Goal: Task Accomplishment & Management: Complete application form

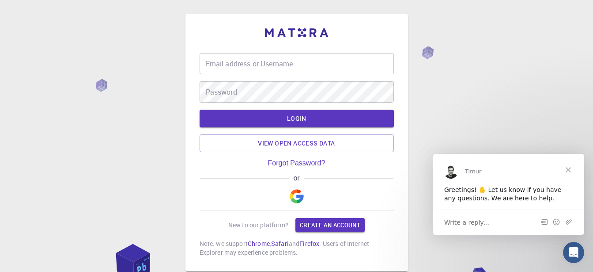
click at [265, 61] on input "Email address or Username" at bounding box center [297, 63] width 194 height 21
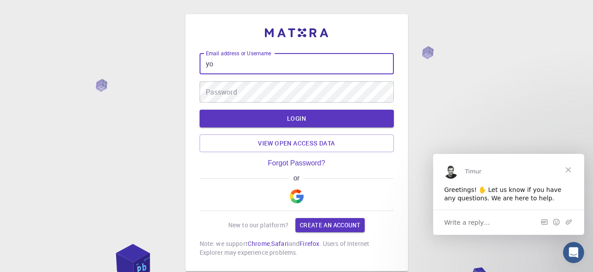
type input "y"
paste input "[EMAIL_ADDRESS][DOMAIN_NAME]"
type input "[EMAIL_ADDRESS][DOMAIN_NAME]"
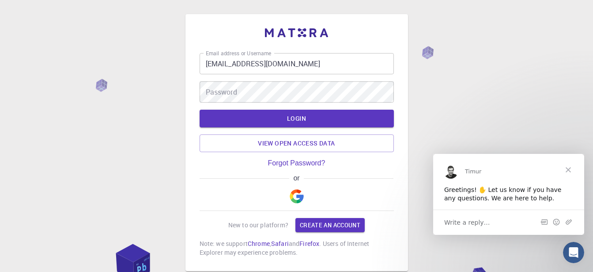
click at [478, 47] on div "Email address or Username [EMAIL_ADDRESS][DOMAIN_NAME] Email address or Usernam…" at bounding box center [296, 164] width 593 height 329
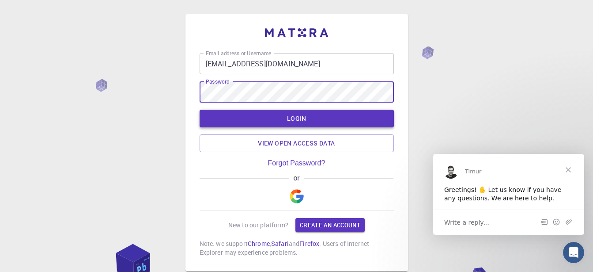
click at [297, 119] on button "LOGIN" at bounding box center [297, 119] width 194 height 18
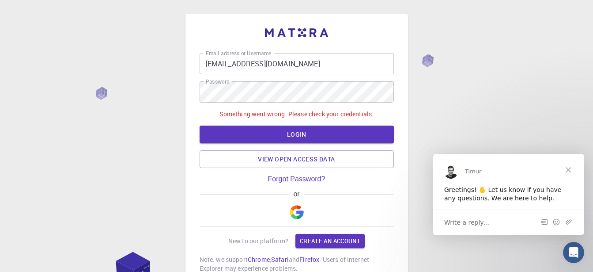
click at [441, 117] on div "Email address or Username [EMAIL_ADDRESS][DOMAIN_NAME] Email address or Usernam…" at bounding box center [296, 172] width 593 height 345
click at [331, 236] on link "Create an account" at bounding box center [330, 241] width 69 height 14
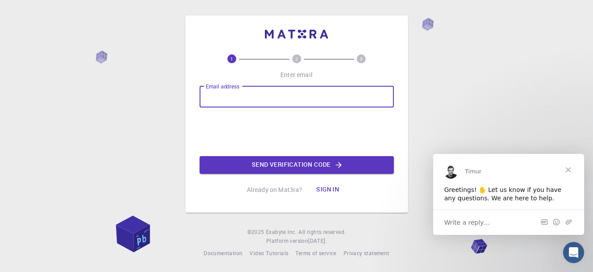
click at [238, 96] on input "Email address" at bounding box center [297, 96] width 194 height 21
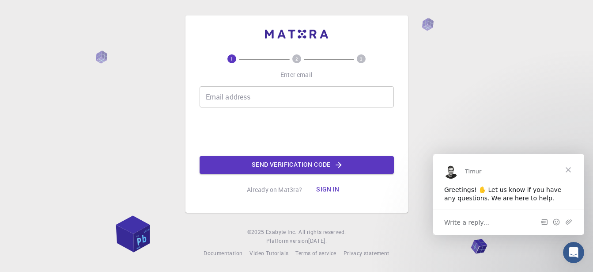
click at [237, 93] on div "Email address Email address" at bounding box center [297, 96] width 194 height 21
click at [237, 93] on input "Email address" at bounding box center [297, 96] width 194 height 21
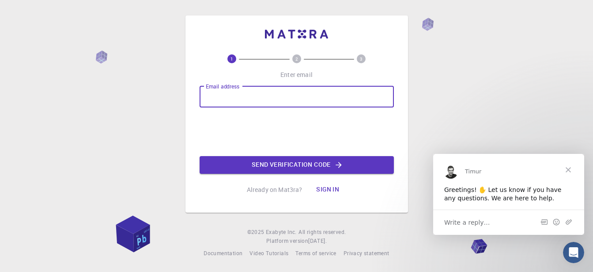
paste input "[EMAIL_ADDRESS][DOMAIN_NAME]"
type input "[EMAIL_ADDRESS][DOMAIN_NAME]"
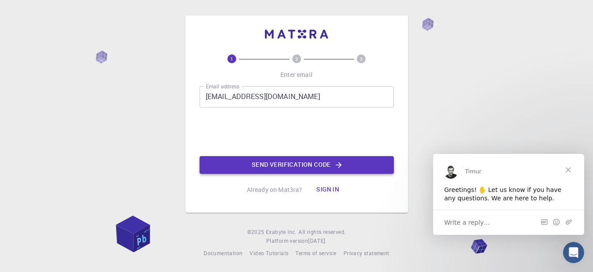
click at [297, 164] on button "Send verification code" at bounding box center [297, 165] width 194 height 18
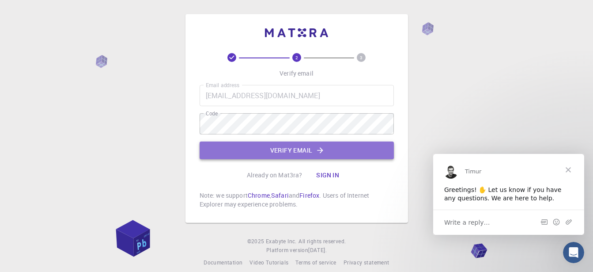
click at [317, 156] on button "Verify email" at bounding box center [297, 150] width 194 height 18
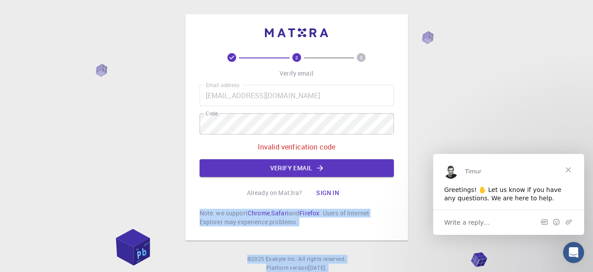
drag, startPoint x: 261, startPoint y: 135, endPoint x: 150, endPoint y: 136, distance: 110.5
click at [150, 136] on div "2 3 Verify email Email address [EMAIL_ADDRESS][DOMAIN_NAME] Email address Code …" at bounding box center [296, 149] width 593 height 299
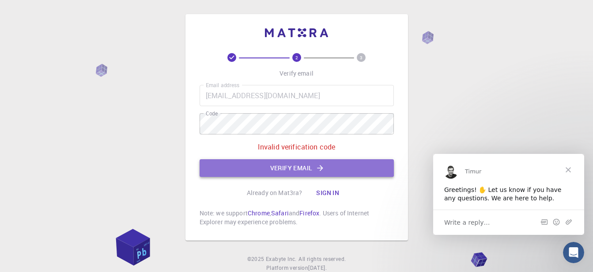
click at [327, 172] on button "Verify email" at bounding box center [297, 168] width 194 height 18
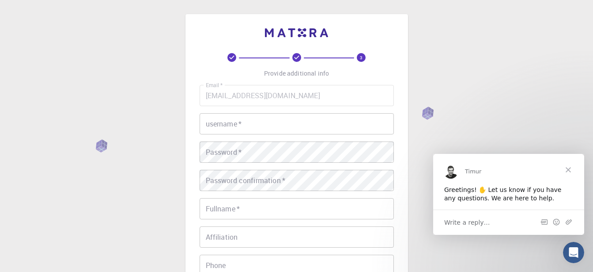
click at [271, 130] on input "username   *" at bounding box center [297, 123] width 194 height 21
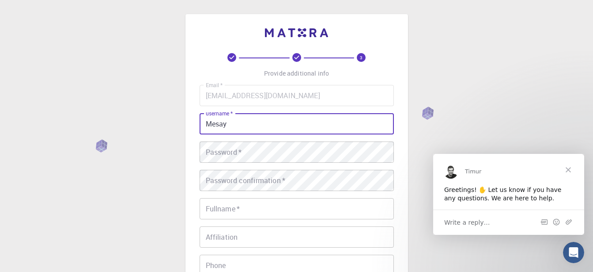
type input "Mesay"
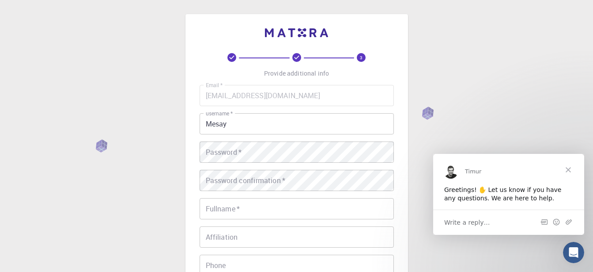
click at [231, 154] on div "Password   * Password   *" at bounding box center [297, 151] width 194 height 21
click at [142, 164] on div "3 Provide additional info Email   * [EMAIL_ADDRESS][DOMAIN_NAME] Email   * user…" at bounding box center [296, 225] width 593 height 450
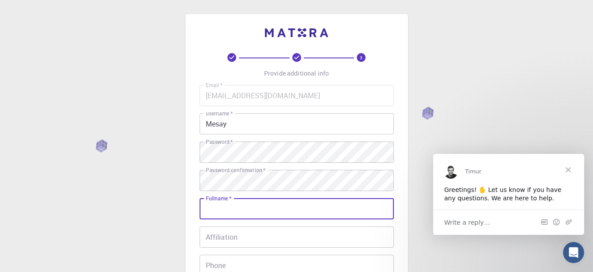
click at [243, 209] on input "Fullname   *" at bounding box center [297, 208] width 194 height 21
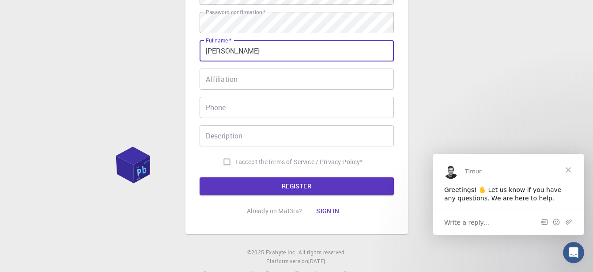
scroll to position [178, 0]
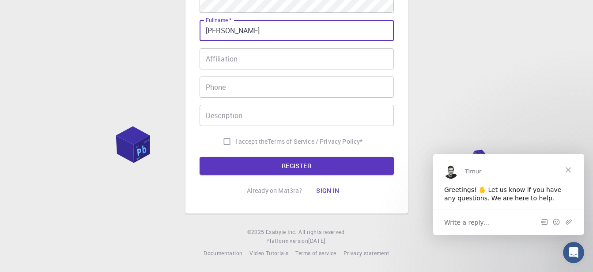
type input "[PERSON_NAME]"
click at [245, 55] on input "Affiliation" at bounding box center [297, 58] width 194 height 21
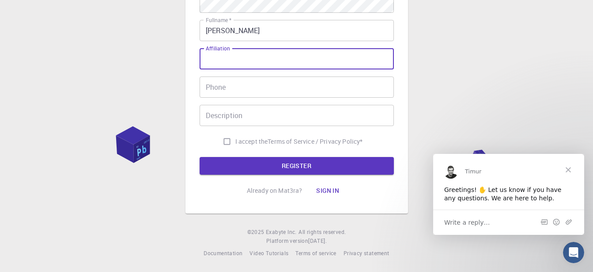
click at [241, 83] on input "Phone" at bounding box center [297, 86] width 194 height 21
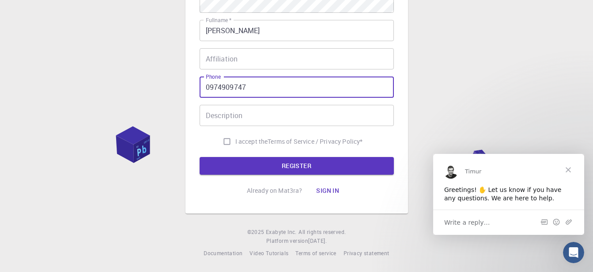
type input "0974909747"
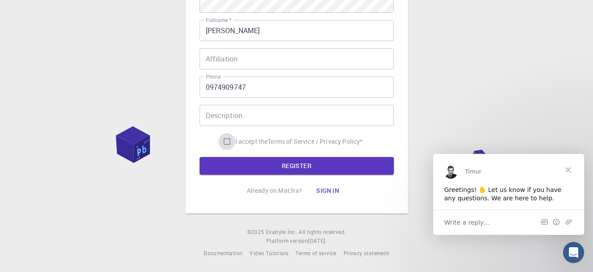
click at [228, 139] on input "I accept the Terms of Service / Privacy Policy *" at bounding box center [227, 141] width 17 height 17
checkbox input "true"
click at [320, 164] on button "REGISTER" at bounding box center [297, 166] width 194 height 18
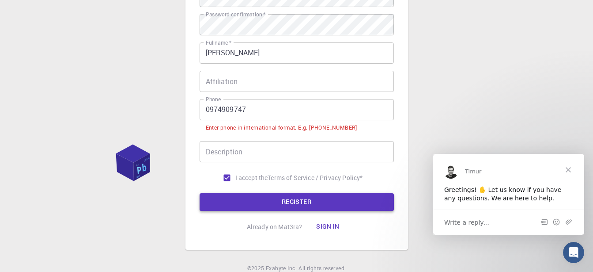
scroll to position [200, 0]
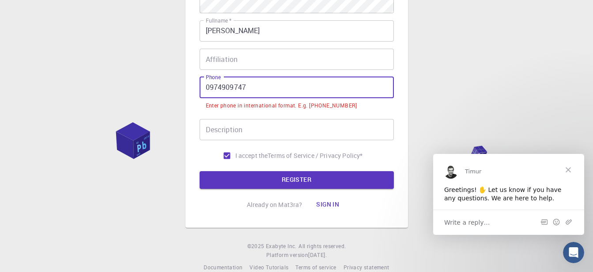
click at [208, 90] on input "0974909747" at bounding box center [297, 87] width 194 height 21
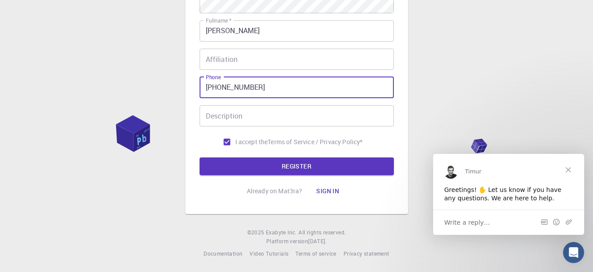
type input "[PHONE_NUMBER]"
drag, startPoint x: 272, startPoint y: 175, endPoint x: 277, endPoint y: 173, distance: 5.2
click at [277, 173] on div "3 Provide additional info Email   * [EMAIL_ADDRESS][DOMAIN_NAME] Email   * user…" at bounding box center [297, 26] width 194 height 347
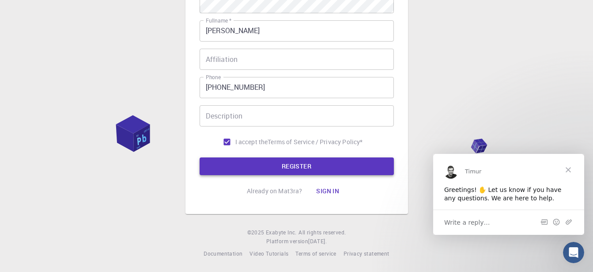
click at [293, 167] on button "REGISTER" at bounding box center [297, 166] width 194 height 18
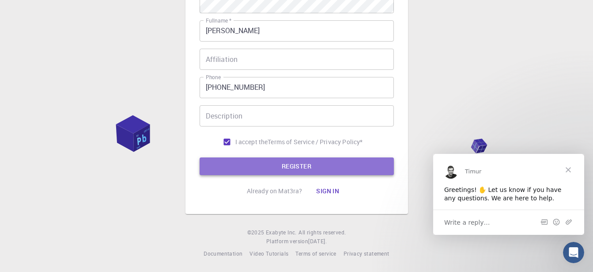
click at [281, 162] on button "REGISTER" at bounding box center [297, 166] width 194 height 18
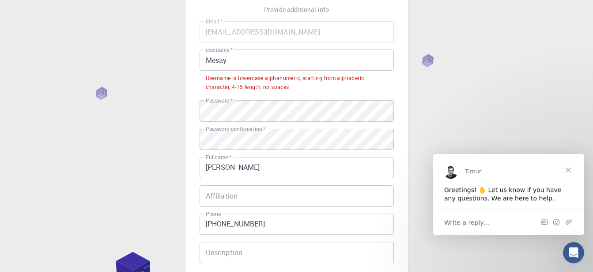
scroll to position [52, 0]
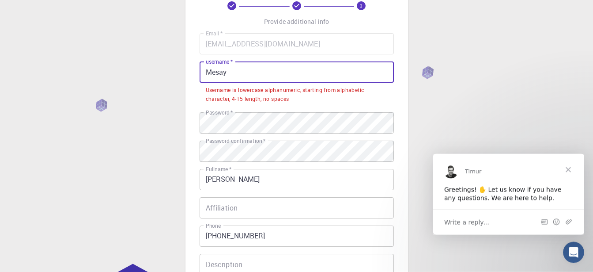
click at [260, 69] on input "Mesay" at bounding box center [297, 71] width 194 height 21
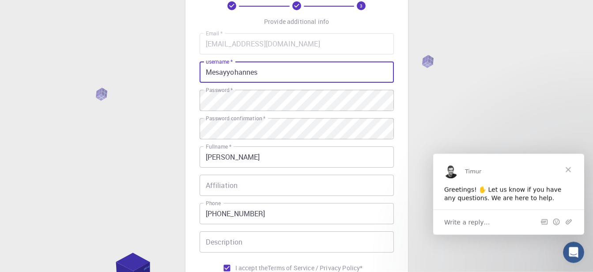
click at [536, 105] on div "3 Provide additional info Email   * [EMAIL_ADDRESS][DOMAIN_NAME] Email   * user…" at bounding box center [296, 173] width 593 height 450
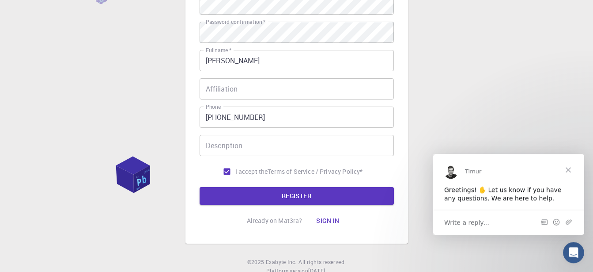
scroll to position [178, 0]
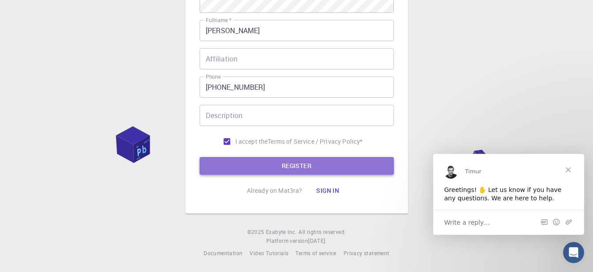
click at [284, 166] on button "REGISTER" at bounding box center [297, 166] width 194 height 18
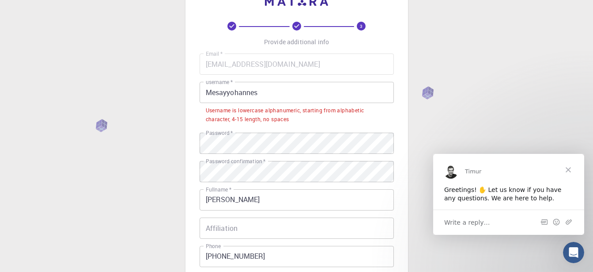
scroll to position [21, 0]
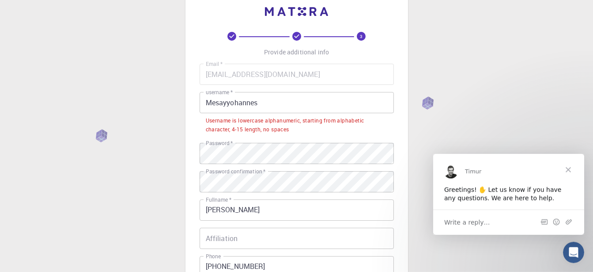
click at [213, 102] on input "Mesayyohannes" at bounding box center [297, 102] width 194 height 21
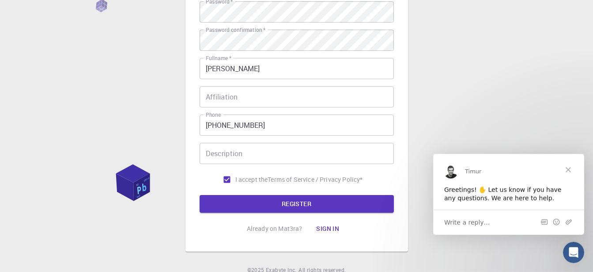
scroll to position [178, 0]
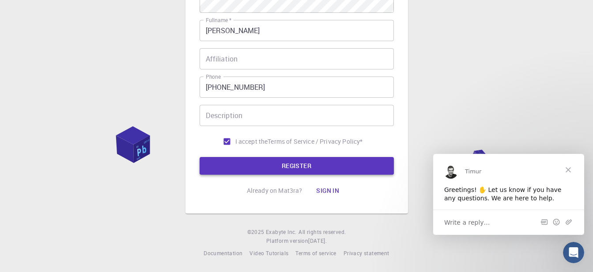
type input "mesayyohannes"
click at [299, 164] on button "REGISTER" at bounding box center [297, 166] width 194 height 18
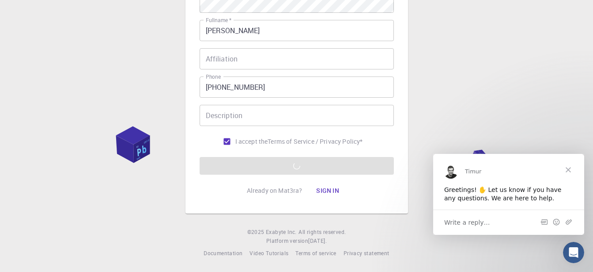
click at [569, 170] on span "Close" at bounding box center [569, 169] width 32 height 32
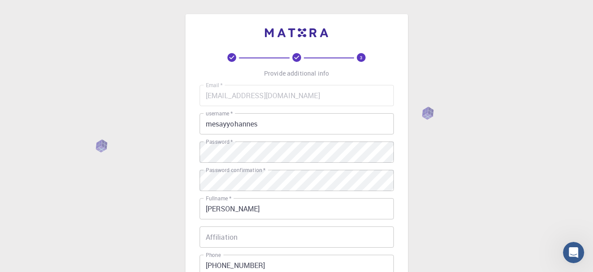
scroll to position [164, 0]
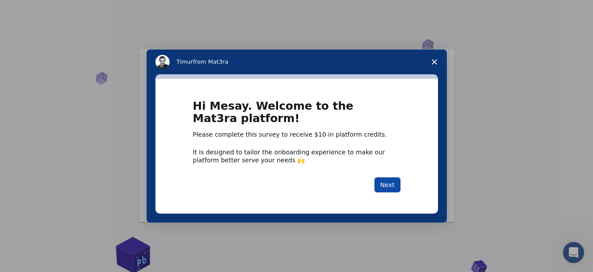
click at [391, 181] on button "Next" at bounding box center [388, 184] width 26 height 15
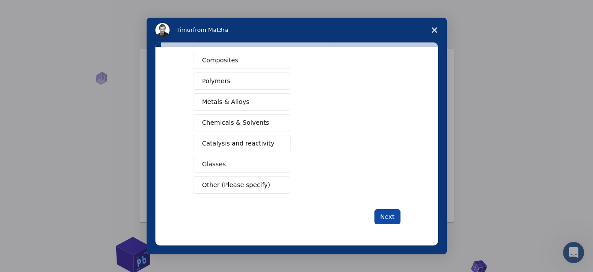
click at [381, 214] on button "Next" at bounding box center [388, 216] width 26 height 15
click at [382, 217] on button "Next" at bounding box center [388, 216] width 26 height 15
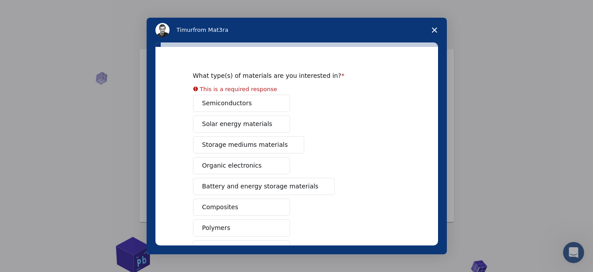
scroll to position [17, 0]
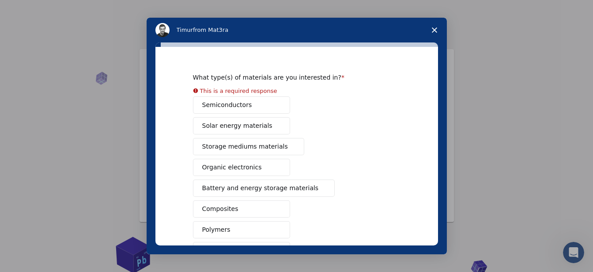
click at [250, 104] on div "Semiconductors Solar energy materials Storage mediums materials Organic electro…" at bounding box center [297, 219] width 208 height 246
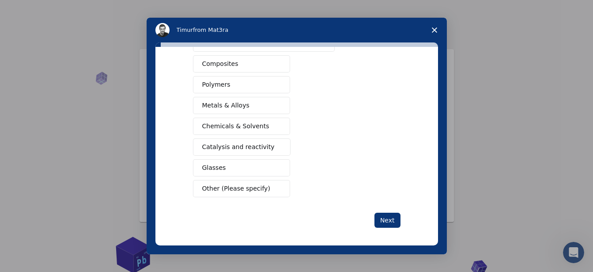
scroll to position [153, 0]
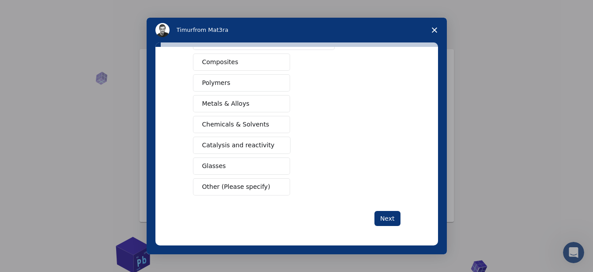
click at [234, 188] on span "Other (Please specify)" at bounding box center [236, 186] width 68 height 9
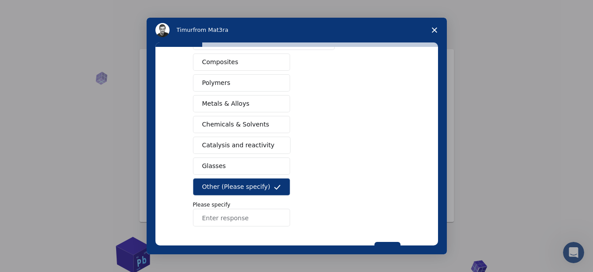
click at [212, 217] on input "Enter response" at bounding box center [241, 218] width 97 height 18
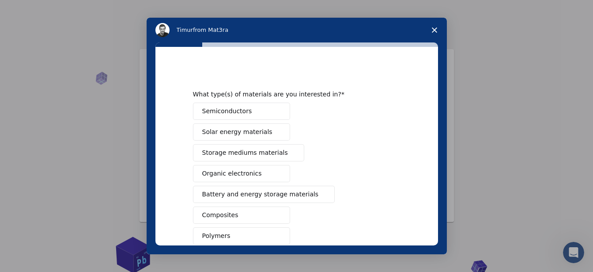
click at [263, 157] on button "Storage mediums materials" at bounding box center [248, 152] width 111 height 17
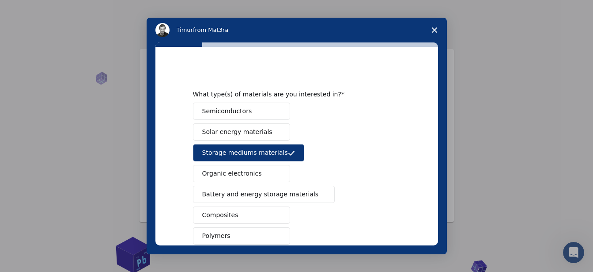
scroll to position [186, 0]
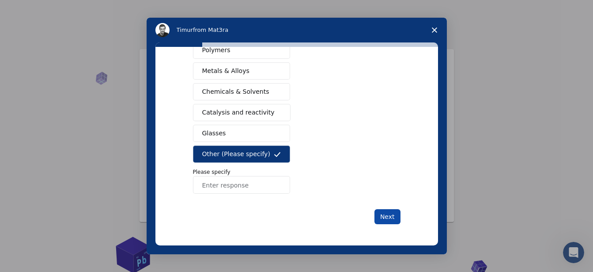
click at [378, 220] on button "Next" at bounding box center [388, 216] width 26 height 15
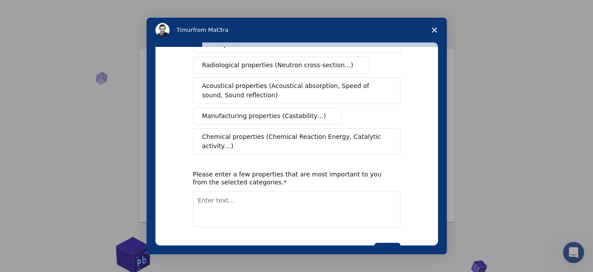
scroll to position [0, 0]
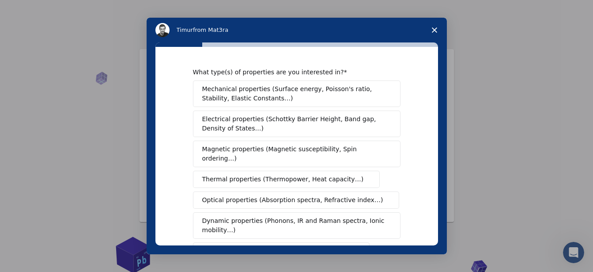
click at [440, 103] on div "What type(s) of properties are you interested in? Mechanical properties (Surfac…" at bounding box center [297, 148] width 300 height 212
click at [274, 131] on span "Electrical properties (Schottky Barrier Height, Band gap, Density of States…)" at bounding box center [294, 123] width 184 height 19
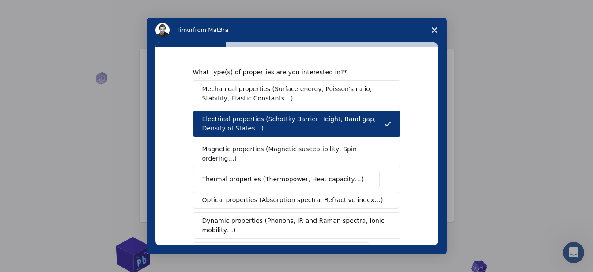
scroll to position [201, 0]
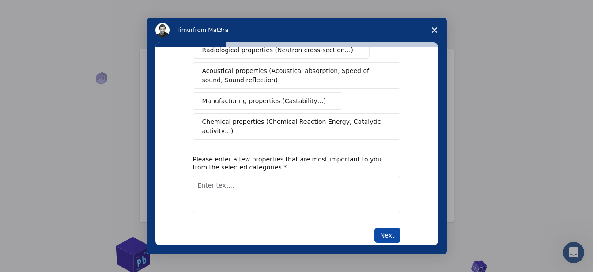
click at [384, 228] on button "Next" at bounding box center [388, 235] width 26 height 15
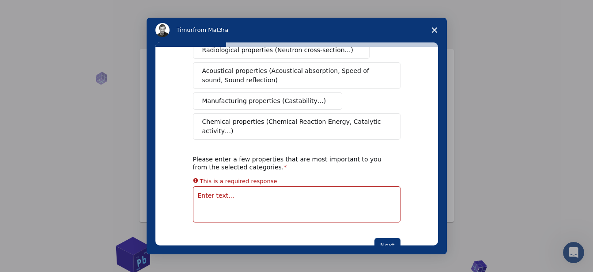
click at [301, 186] on textarea "Enter text..." at bounding box center [297, 204] width 208 height 36
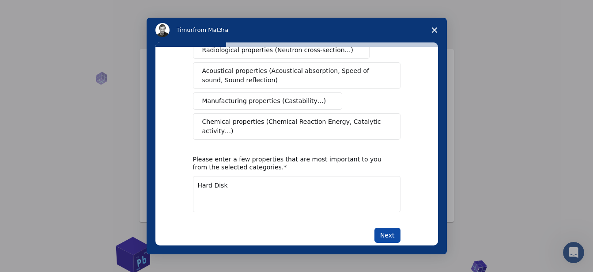
type textarea "Hard Disk"
click at [390, 228] on button "Next" at bounding box center [388, 235] width 26 height 15
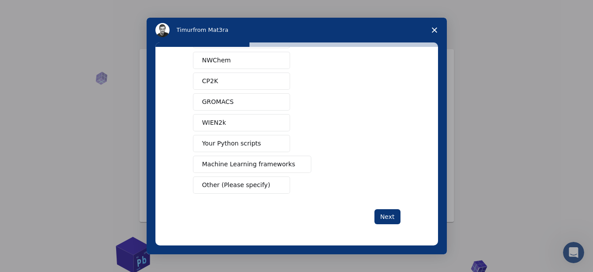
scroll to position [0, 0]
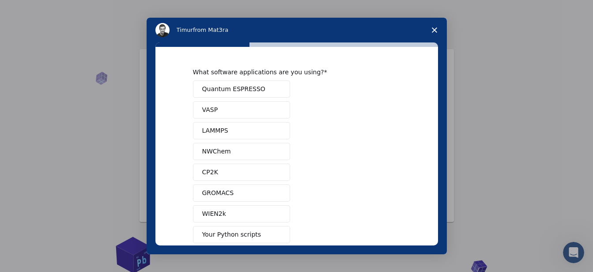
drag, startPoint x: 443, startPoint y: 130, endPoint x: 443, endPoint y: 143, distance: 12.8
click at [443, 143] on div "What software applications are you using? Quantum ESPRESSO VASP LAMMPS NWChem C…" at bounding box center [297, 148] width 300 height 212
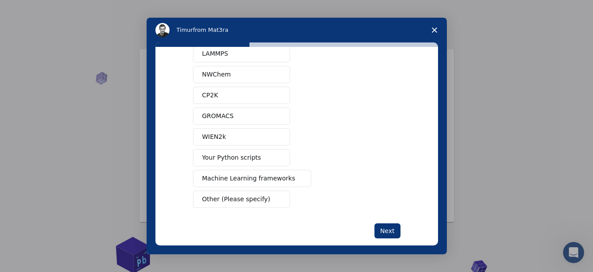
scroll to position [78, 0]
click at [235, 153] on span "Your Python scripts" at bounding box center [231, 156] width 59 height 9
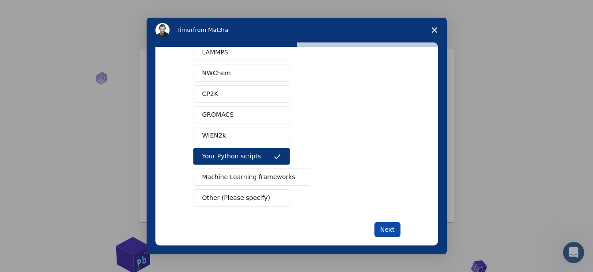
click at [386, 230] on button "Next" at bounding box center [388, 229] width 26 height 15
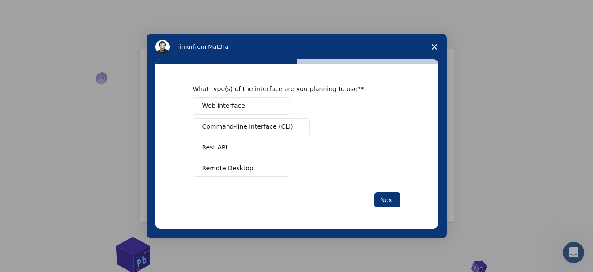
scroll to position [0, 0]
click at [266, 133] on button "Command-line interface (CLI)" at bounding box center [251, 126] width 117 height 17
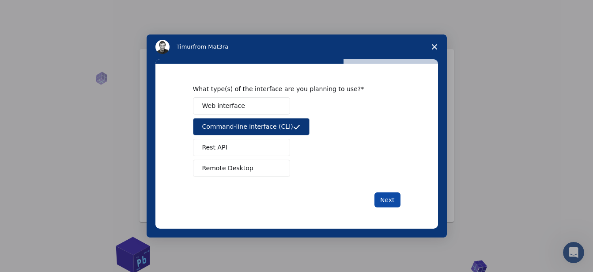
click at [386, 198] on button "Next" at bounding box center [388, 199] width 26 height 15
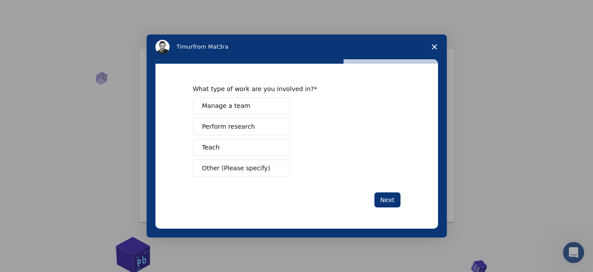
click at [235, 122] on button "Perform research" at bounding box center [241, 126] width 97 height 17
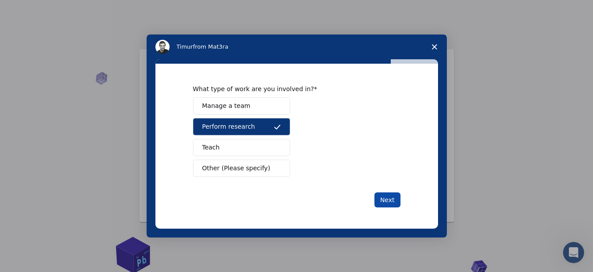
click at [389, 195] on button "Next" at bounding box center [388, 199] width 26 height 15
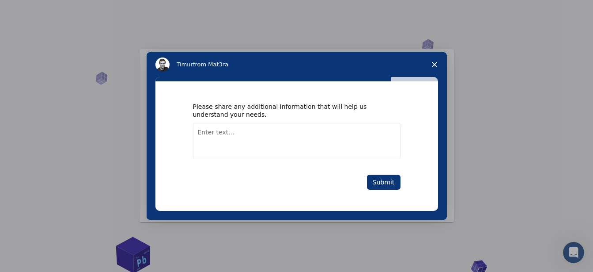
click at [284, 141] on textarea "Enter text..." at bounding box center [297, 141] width 208 height 36
type textarea "please contact me by email address"
click at [376, 186] on button "Submit" at bounding box center [384, 182] width 34 height 15
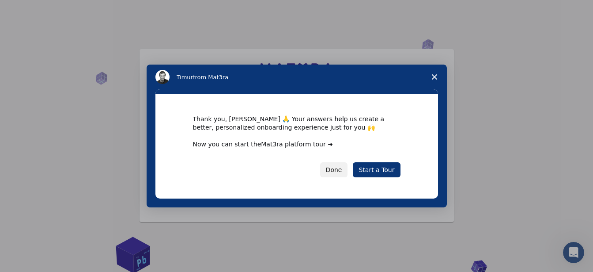
click at [339, 178] on div "Thank you, [PERSON_NAME] 🙏 Your answers help us create a better, personalized o…" at bounding box center [297, 146] width 283 height 104
click at [342, 172] on button "Done" at bounding box center [334, 169] width 28 height 15
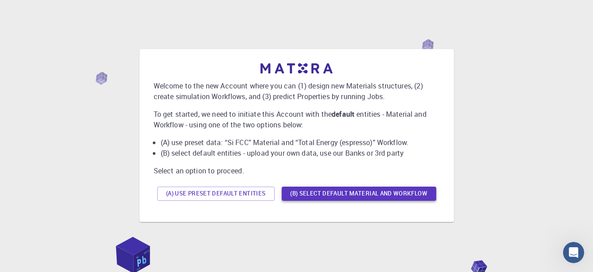
click at [364, 194] on button "(B) Select default material and workflow" at bounding box center [359, 193] width 155 height 14
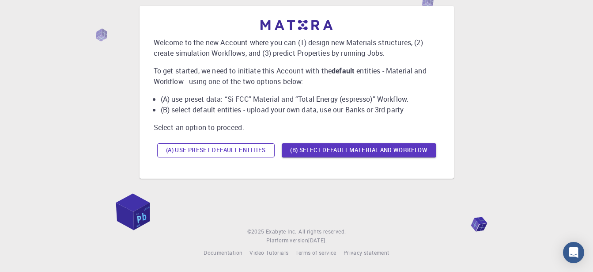
click at [230, 156] on button "(A) Use preset default entities" at bounding box center [216, 150] width 118 height 14
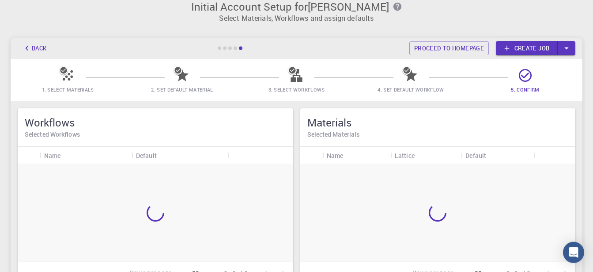
scroll to position [1, 0]
